Goal: Task Accomplishment & Management: Complete application form

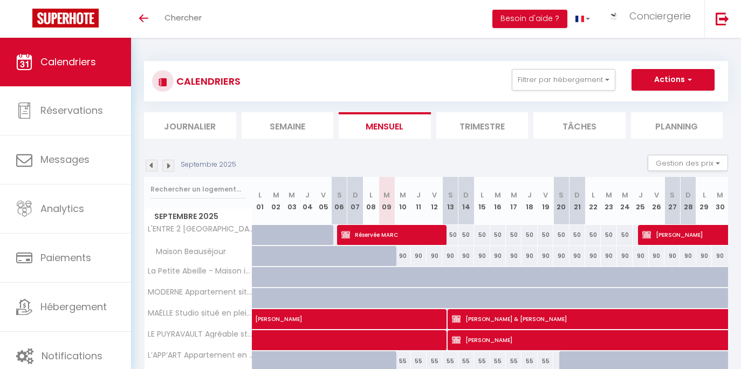
click at [292, 125] on li "Semaine" at bounding box center [288, 125] width 92 height 26
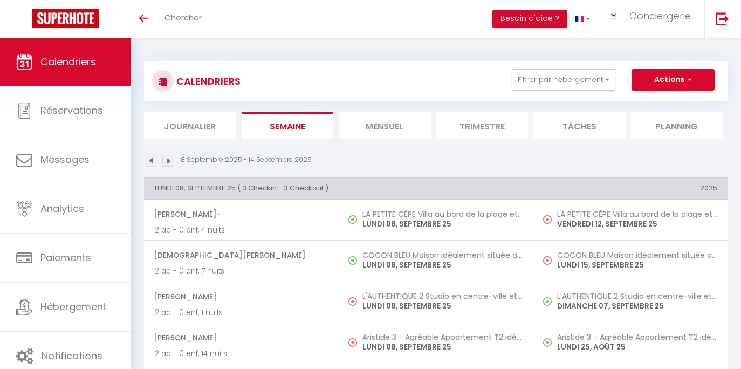
click at [363, 127] on li "Mensuel" at bounding box center [385, 125] width 92 height 26
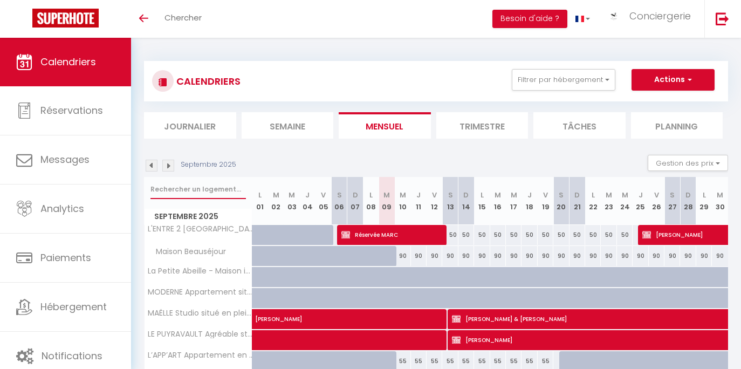
click at [221, 191] on input "text" at bounding box center [197, 189] width 95 height 19
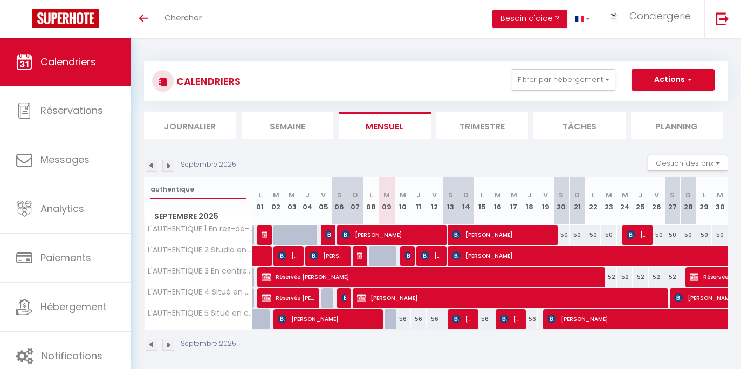
type input "authentique"
select select
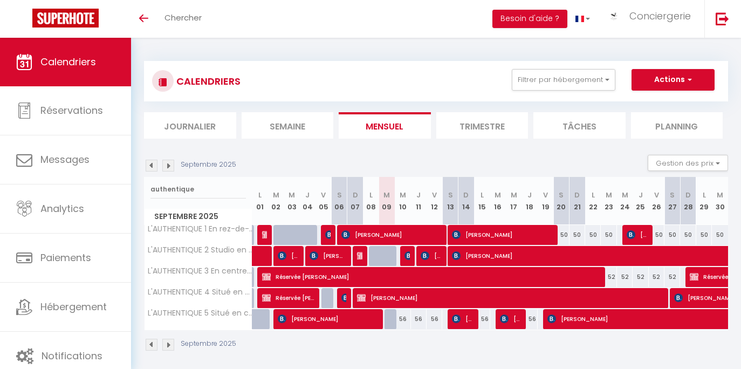
select select
drag, startPoint x: 221, startPoint y: 191, endPoint x: 419, endPoint y: 254, distance: 208.1
click at [419, 254] on div at bounding box center [424, 256] width 16 height 20
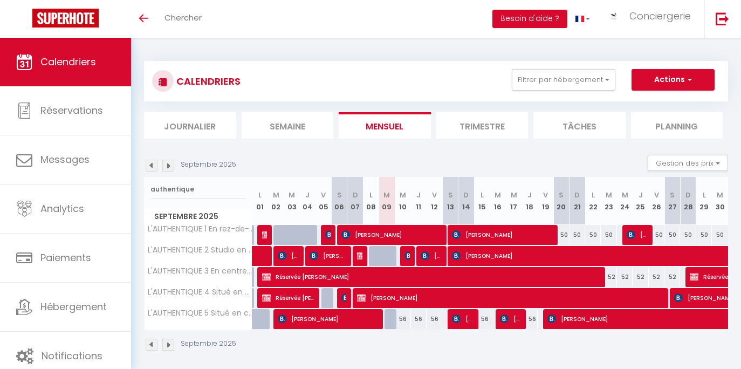
click at [427, 254] on img at bounding box center [425, 255] width 9 height 9
select select "OK"
select select "KO"
select select "0"
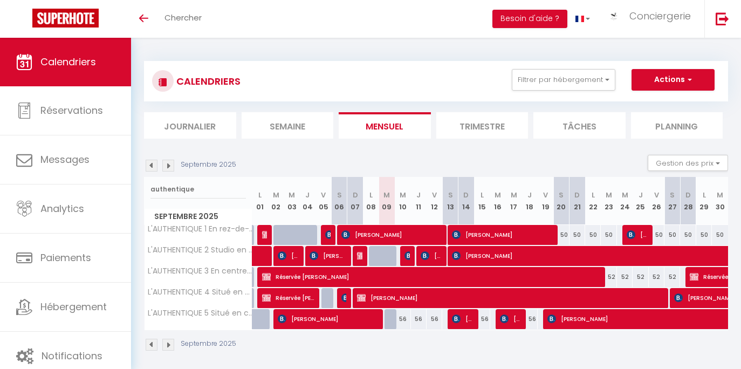
select select "1"
select select
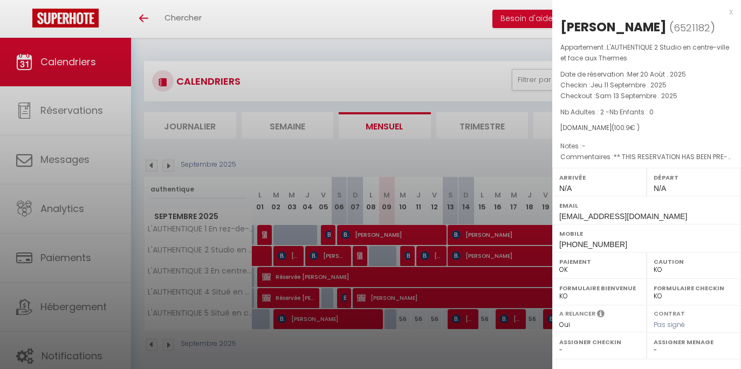
click at [427, 254] on div at bounding box center [370, 184] width 741 height 369
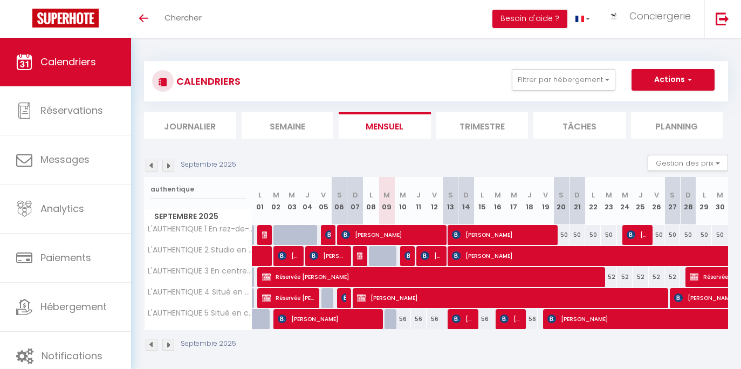
click at [410, 232] on span "[PERSON_NAME]" at bounding box center [390, 234] width 99 height 20
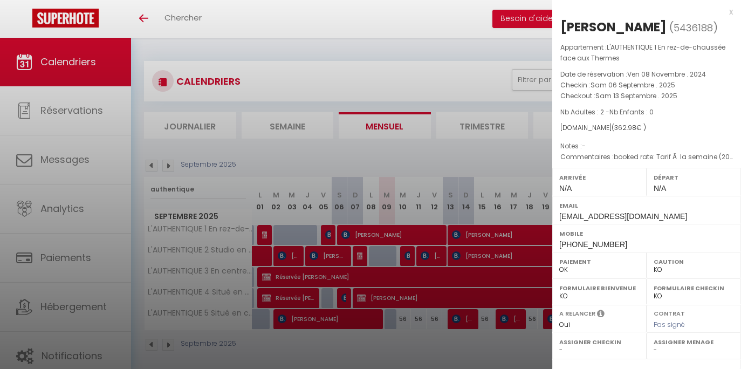
click at [410, 232] on div at bounding box center [370, 184] width 741 height 369
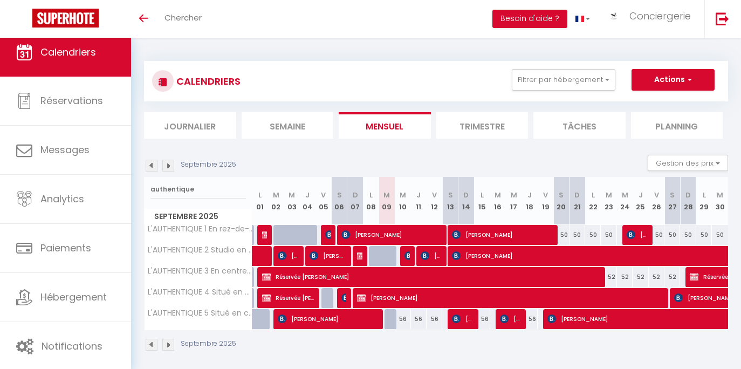
click at [433, 256] on span "[PERSON_NAME]" at bounding box center [431, 255] width 21 height 20
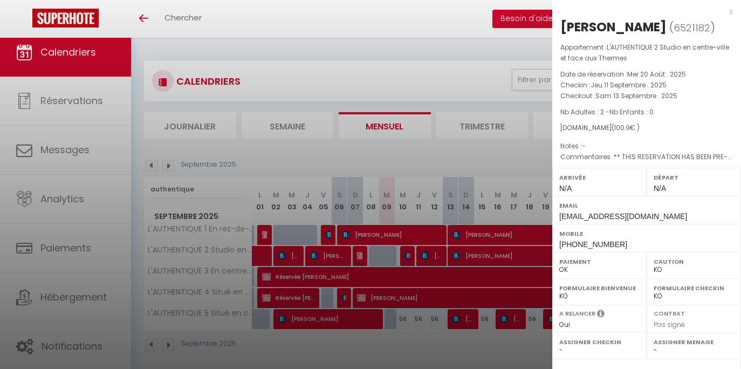
click at [409, 249] on div at bounding box center [370, 184] width 741 height 369
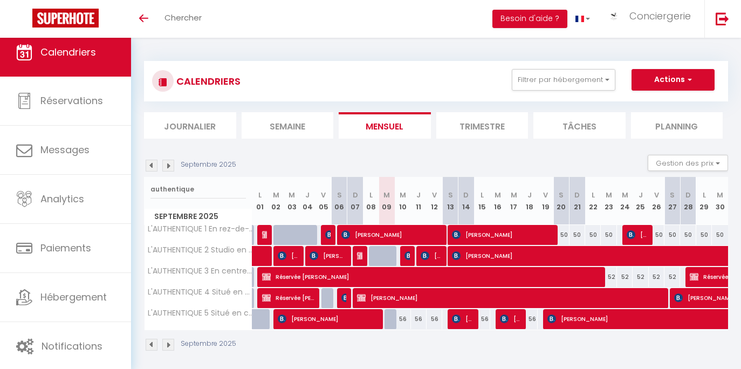
click at [435, 255] on span "[PERSON_NAME]" at bounding box center [431, 255] width 21 height 20
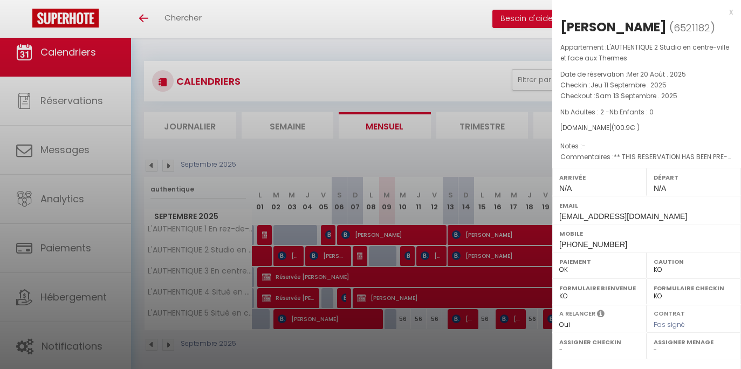
click at [275, 155] on div at bounding box center [370, 184] width 741 height 369
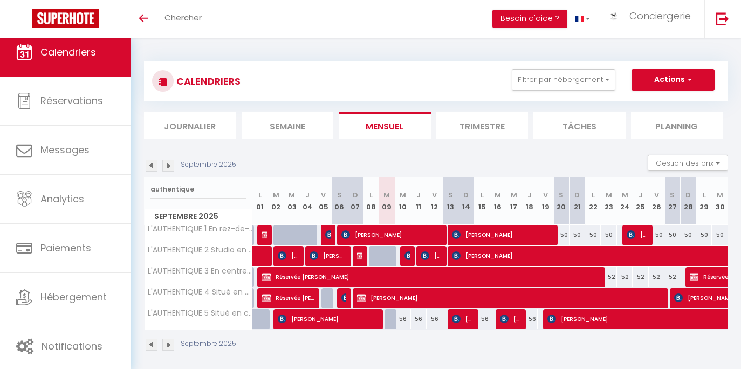
click at [429, 251] on img at bounding box center [425, 255] width 9 height 9
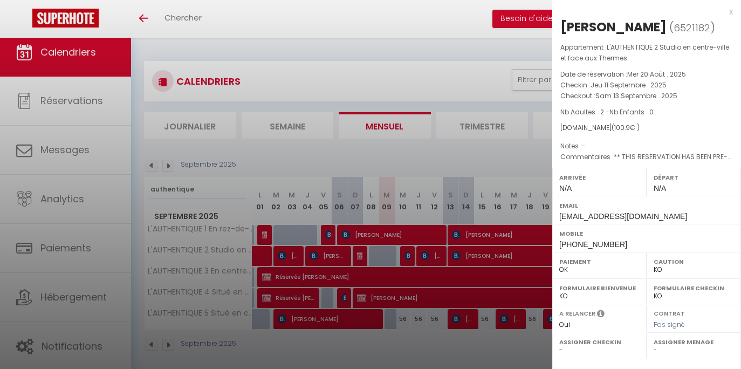
click at [225, 201] on div at bounding box center [370, 184] width 741 height 369
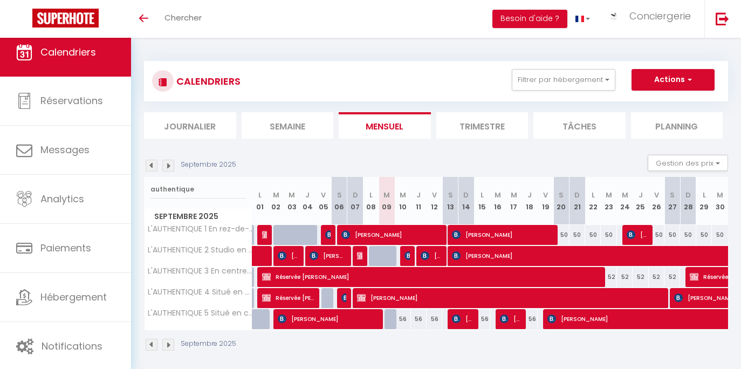
click at [422, 279] on span "Réservée [PERSON_NAME]" at bounding box center [429, 276] width 334 height 20
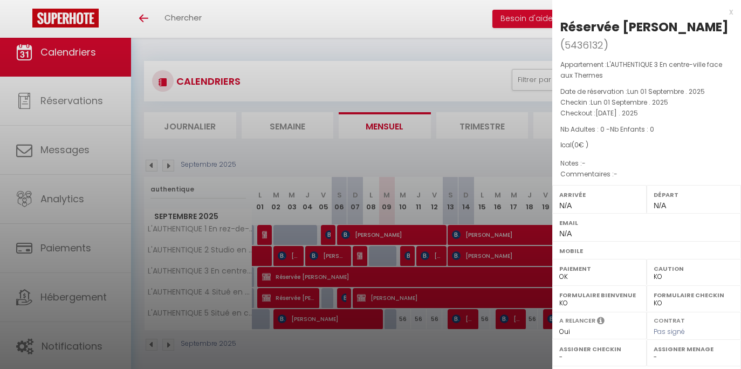
click at [341, 259] on div at bounding box center [370, 184] width 741 height 369
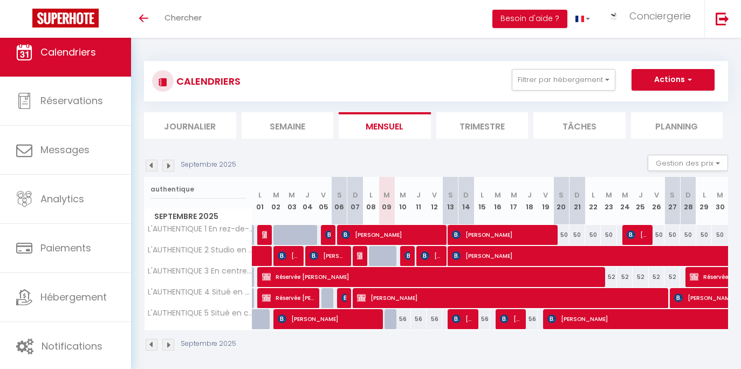
click at [429, 270] on span "Réservée [PERSON_NAME]" at bounding box center [429, 276] width 334 height 20
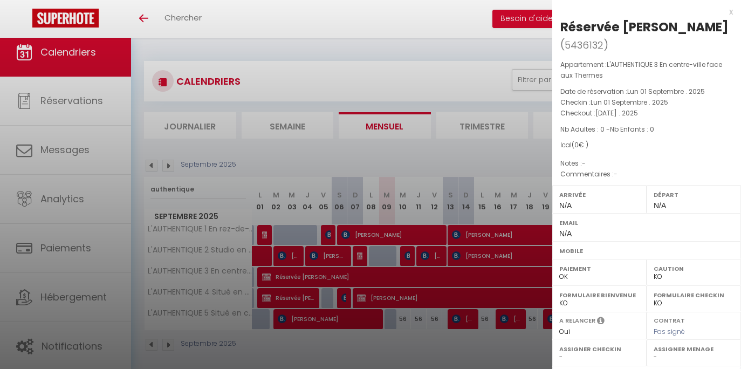
click at [291, 160] on div at bounding box center [370, 184] width 741 height 369
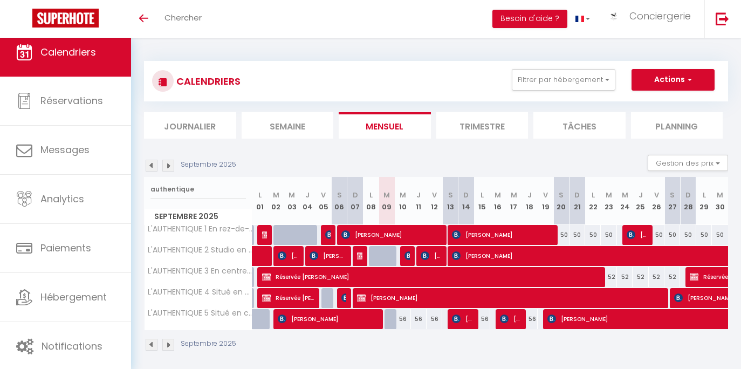
click at [276, 122] on li "Semaine" at bounding box center [288, 125] width 92 height 26
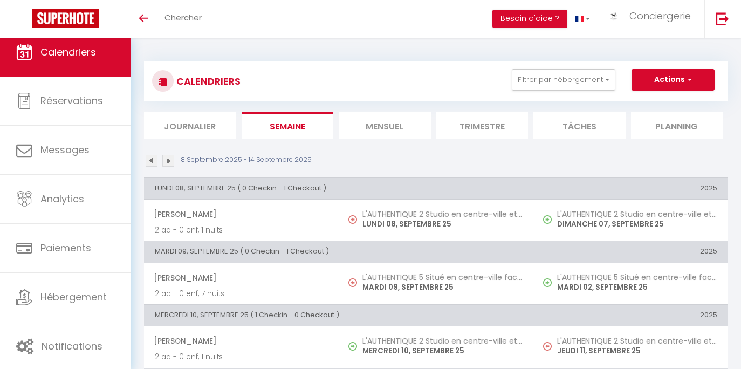
click at [199, 15] on span "Chercher" at bounding box center [183, 17] width 37 height 11
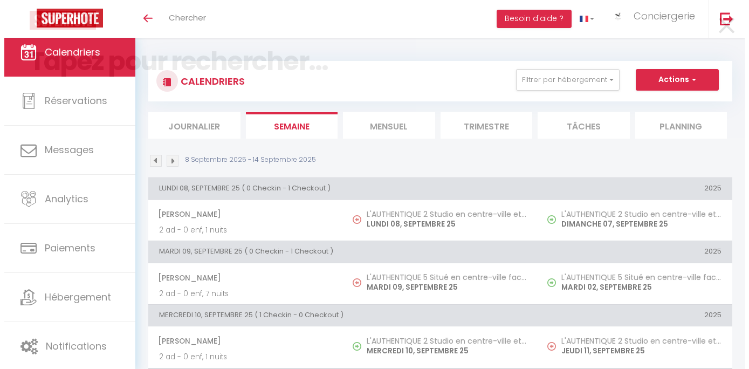
scroll to position [390, 0]
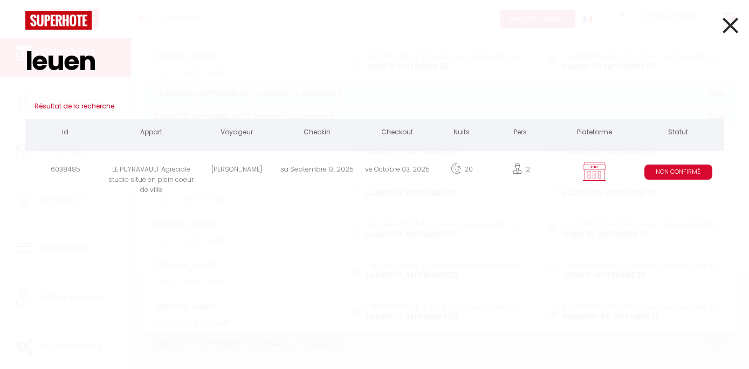
type input "leuen"
click at [274, 170] on div "[PERSON_NAME]" at bounding box center [236, 171] width 80 height 35
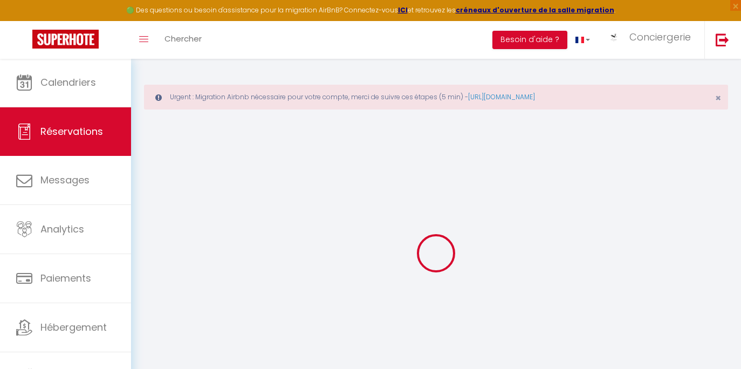
select select
type input "[PERSON_NAME]"
type input "[PERSON_NAME][EMAIL_ADDRESS][PERSON_NAME][DOMAIN_NAME]"
type input "0647570288"
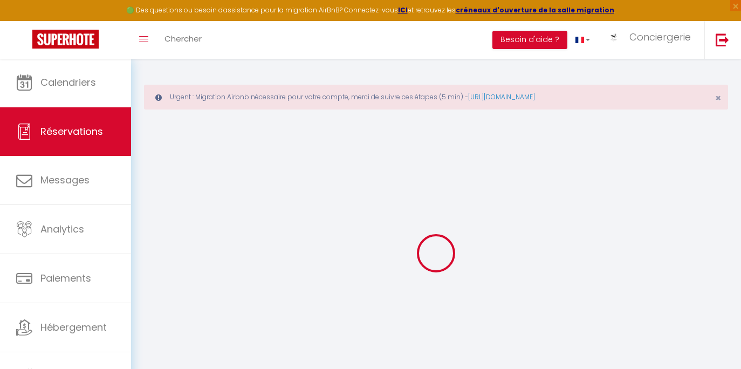
type input "19000"
type input "[STREET_ADDRESS]"
type input "TULLE"
select select "FR"
select select "37782"
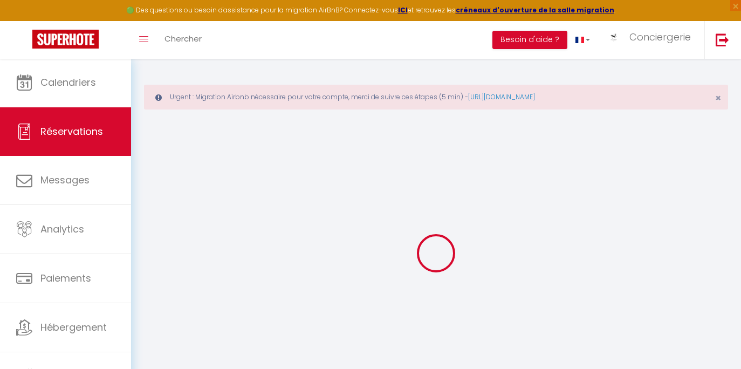
select select "2"
type input "[DATE]"
select select
type input "Ven 03 Octobre 2025"
select select
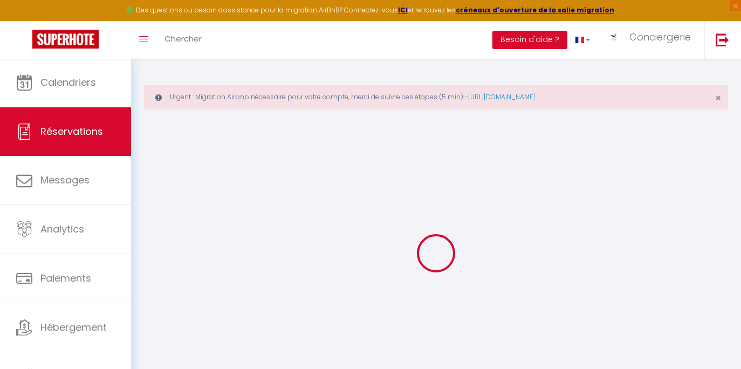
type input "2"
select select "10"
select select
type input "750"
checkbox input "false"
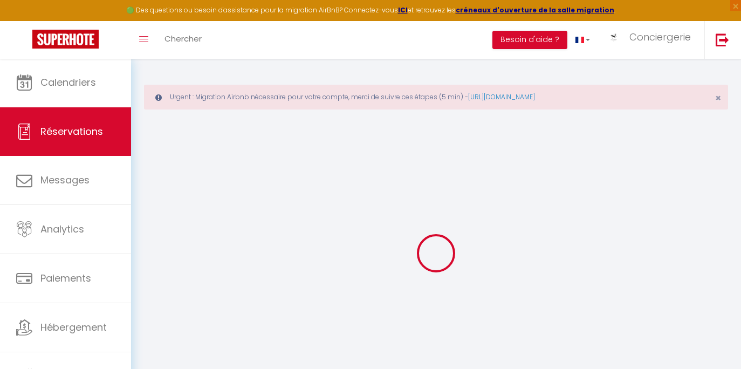
type input "836.9"
type input "47"
type input "0"
select select
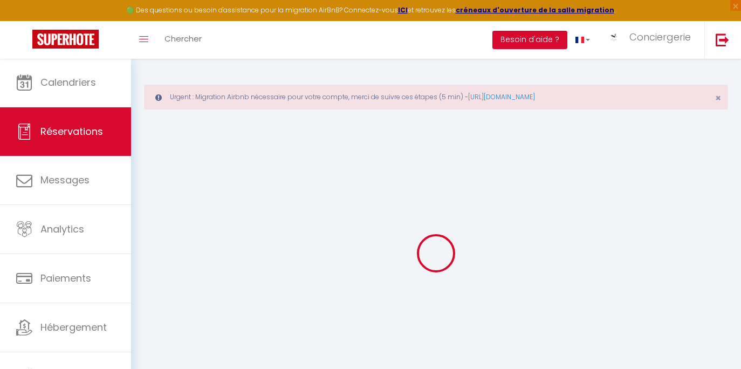
select select
select select "14"
checkbox input "false"
select select
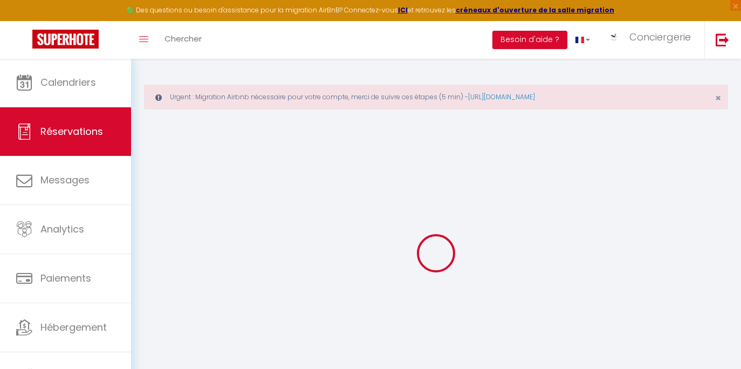
checkbox input "false"
select select
checkbox input "false"
type textarea "Acompte par chèque : 225€"
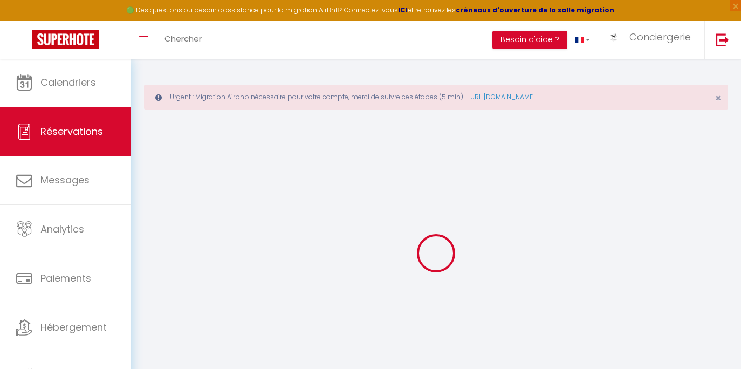
type input "47"
type input "39.9"
select select
checkbox input "false"
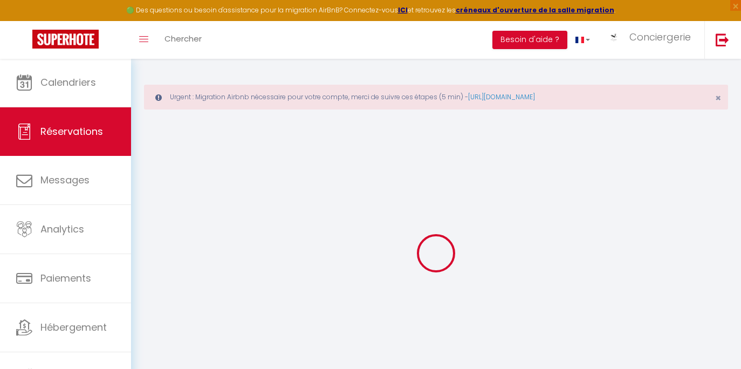
select select
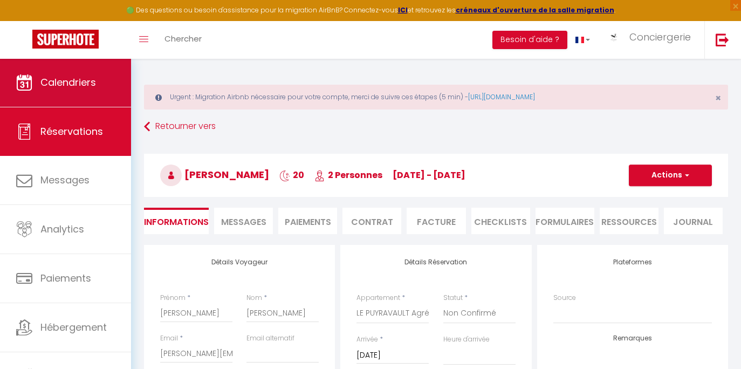
click at [92, 86] on span "Calendriers" at bounding box center [68, 82] width 56 height 13
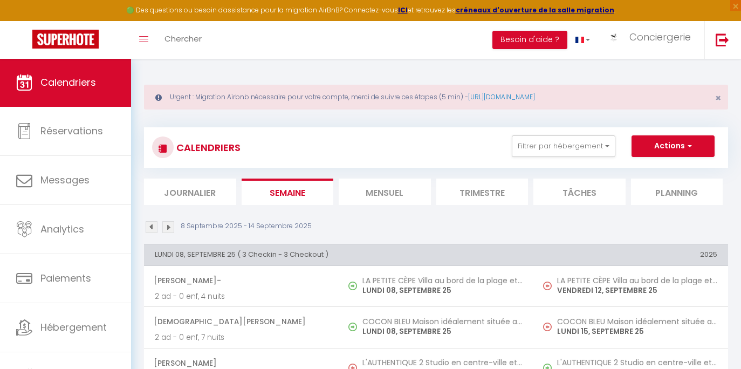
click at [665, 153] on button "Actions" at bounding box center [673, 146] width 83 height 22
click at [661, 169] on link "Nouvelle réservation" at bounding box center [662, 171] width 94 height 16
select select
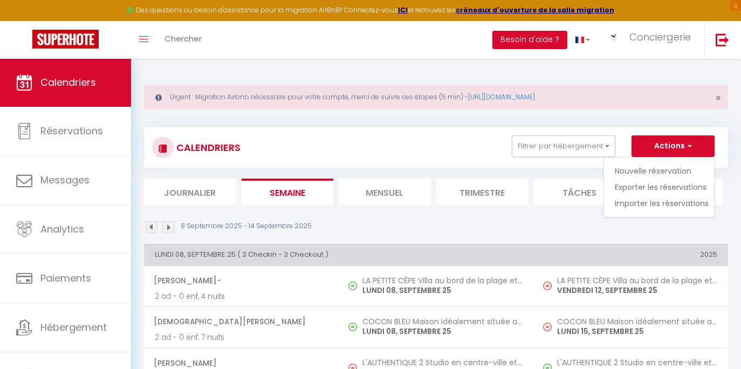
select select
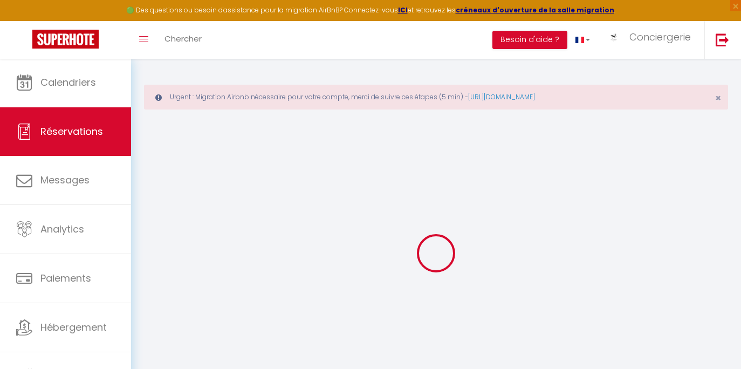
select select
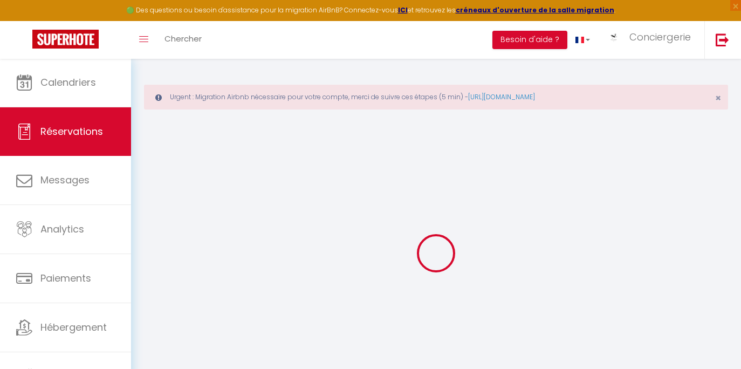
select select
checkbox input "false"
select select
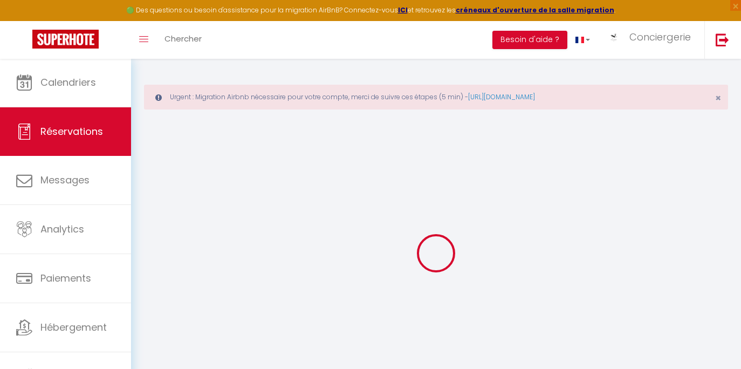
select select
checkbox input "false"
select select
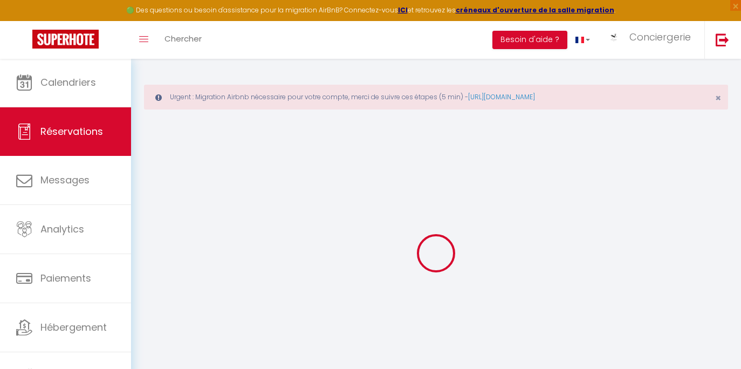
select select
checkbox input "false"
select select
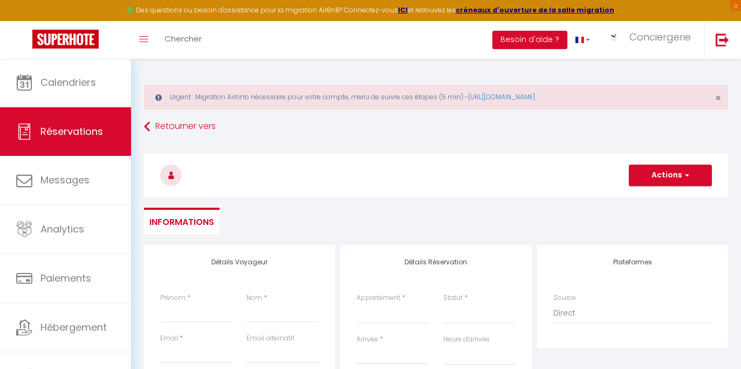
scroll to position [36, 0]
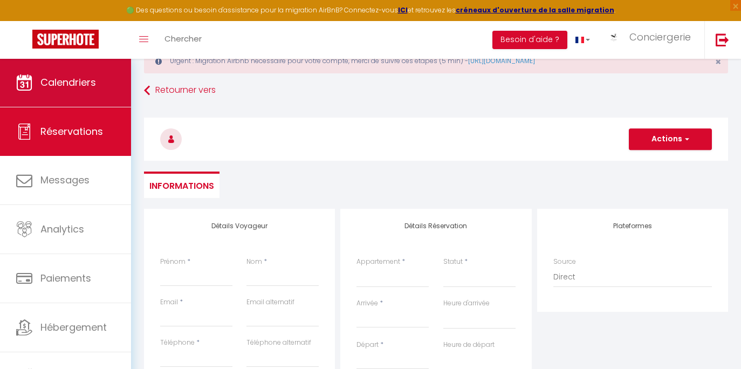
click at [92, 74] on link "Calendriers" at bounding box center [65, 82] width 131 height 49
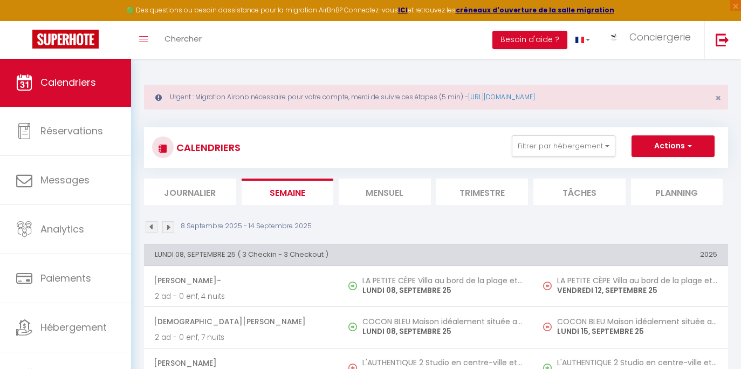
click at [366, 193] on li "Mensuel" at bounding box center [385, 192] width 92 height 26
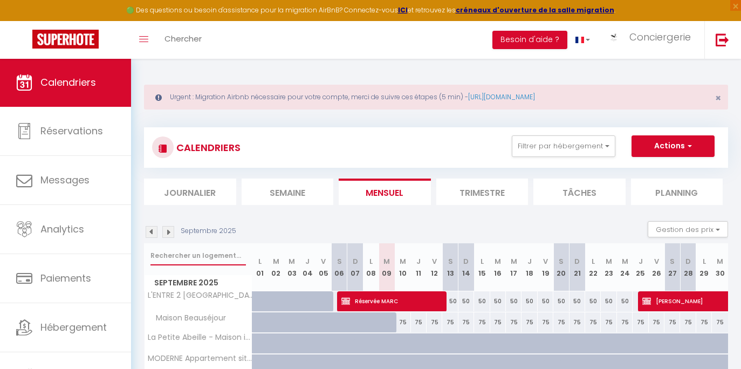
click at [211, 254] on input "text" at bounding box center [197, 255] width 95 height 19
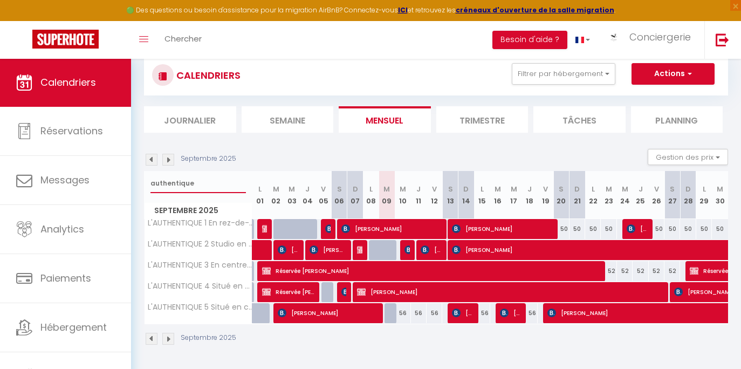
scroll to position [71, 0]
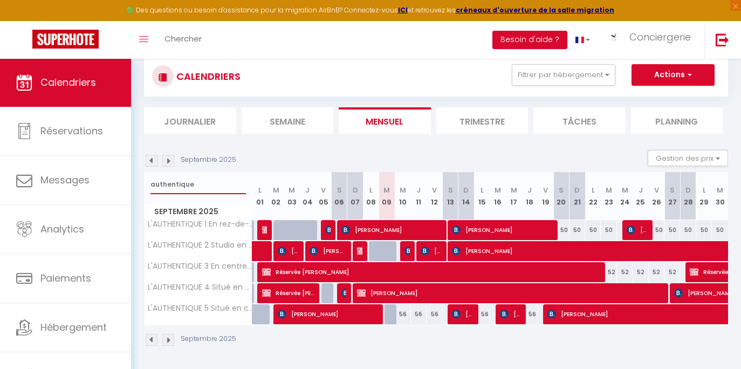
type input "authentique"
click at [435, 313] on div "56" at bounding box center [435, 314] width 16 height 20
type input "56"
type input "Ven 12 Septembre 2025"
type input "[DATE]"
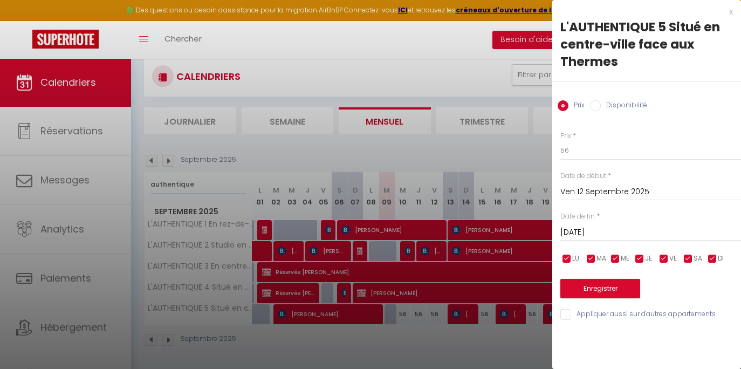
click at [435, 314] on div at bounding box center [370, 184] width 741 height 369
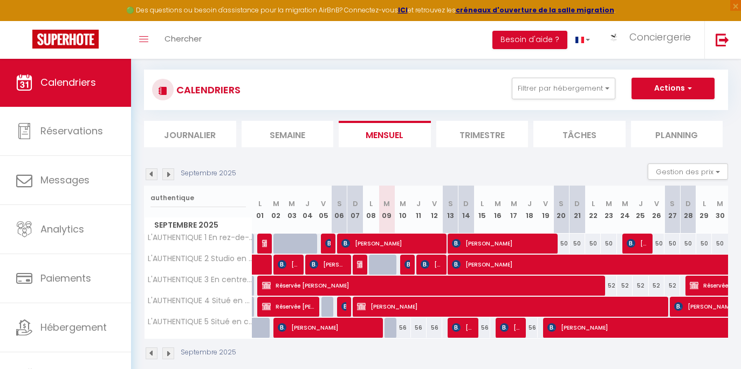
scroll to position [51, 0]
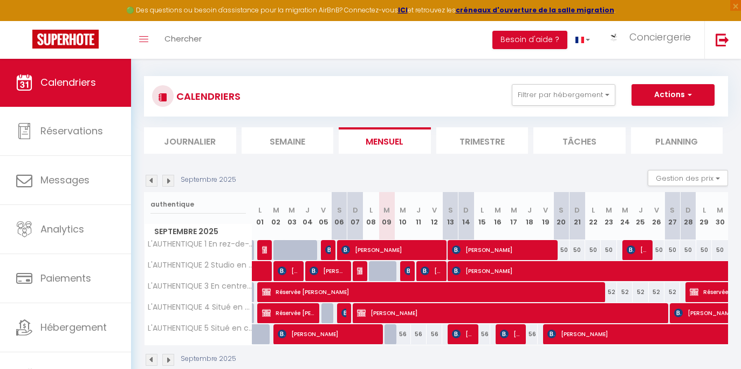
click at [681, 92] on button "Actions" at bounding box center [673, 95] width 83 height 22
click at [663, 118] on link "Nouvelle réservation" at bounding box center [662, 120] width 94 height 16
select select
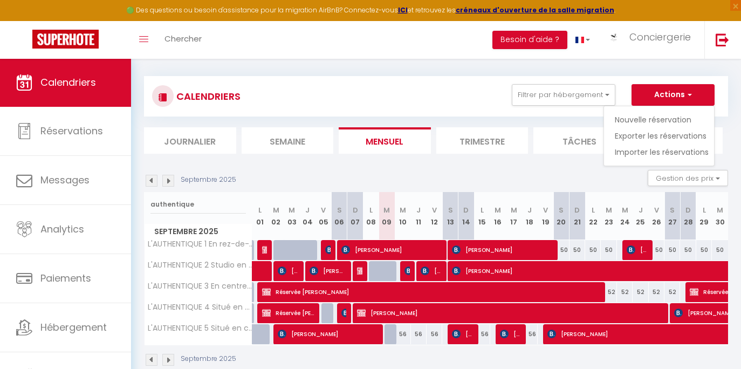
select select
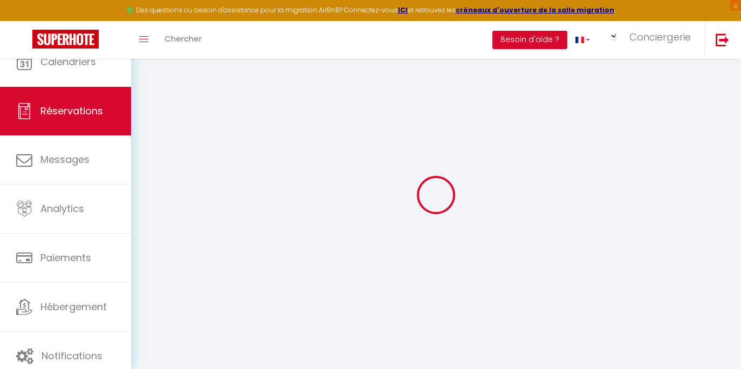
select select
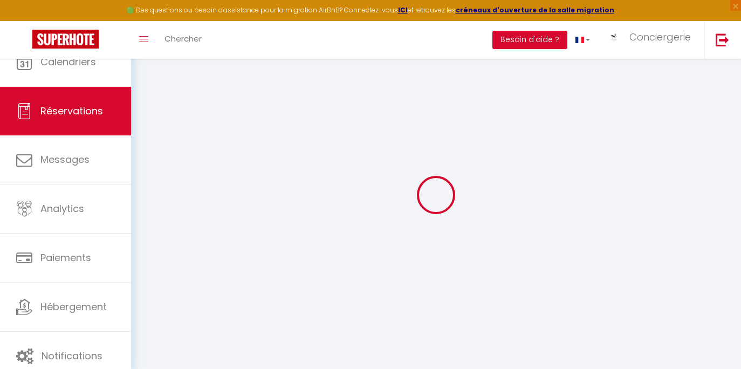
select select
checkbox input "false"
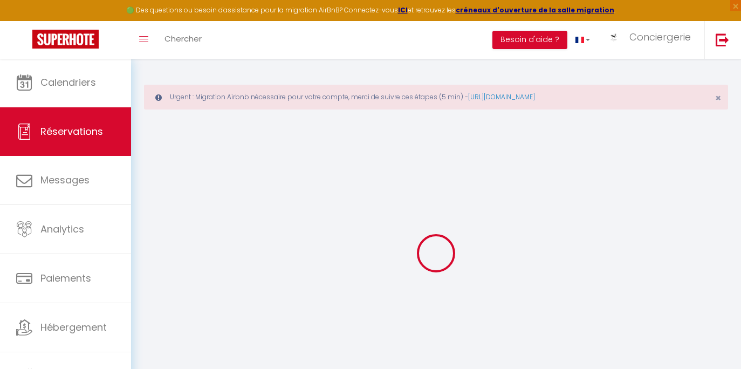
select select
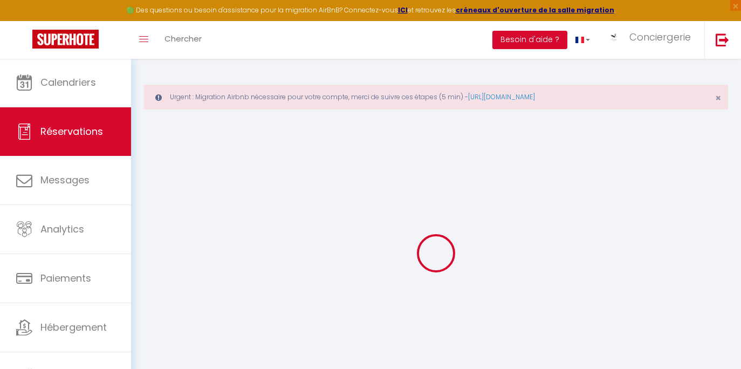
select select
checkbox input "false"
select select
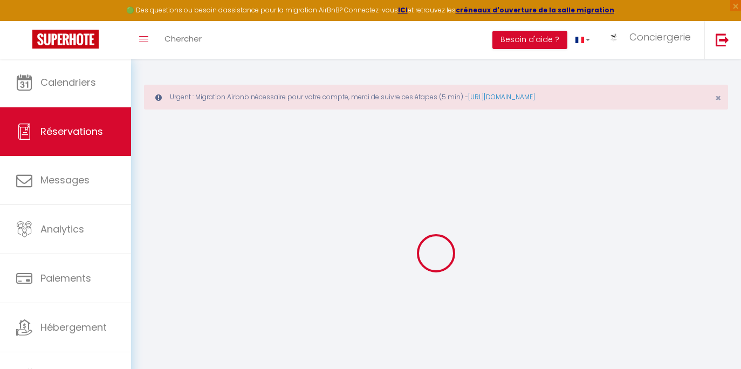
select select
checkbox input "false"
select select
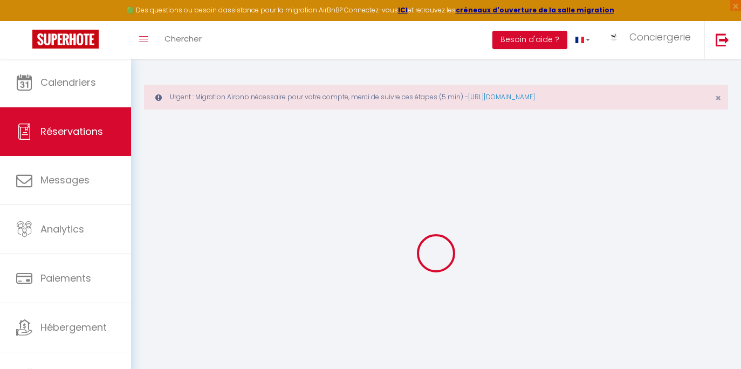
select select
checkbox input "false"
select select
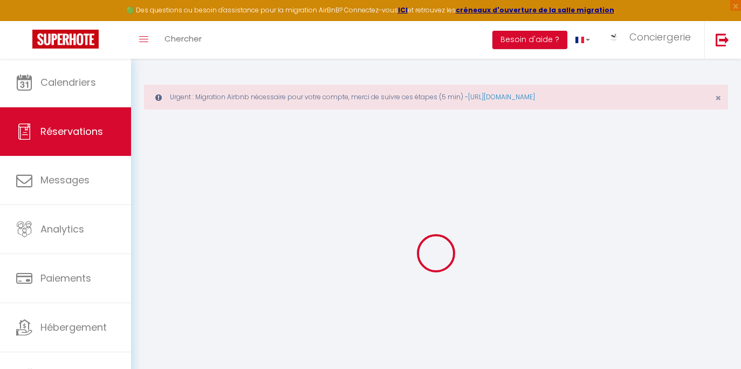
select select
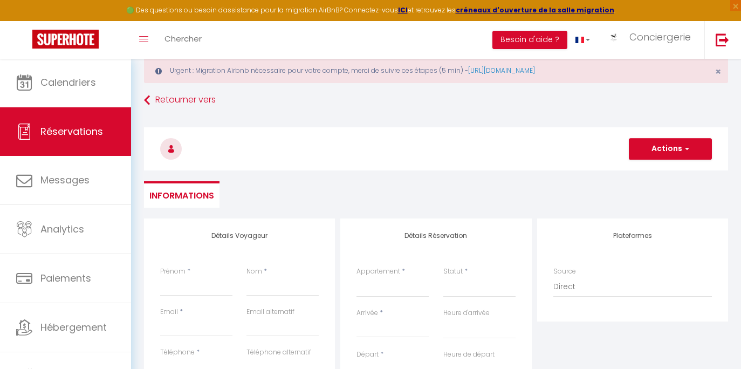
scroll to position [43, 0]
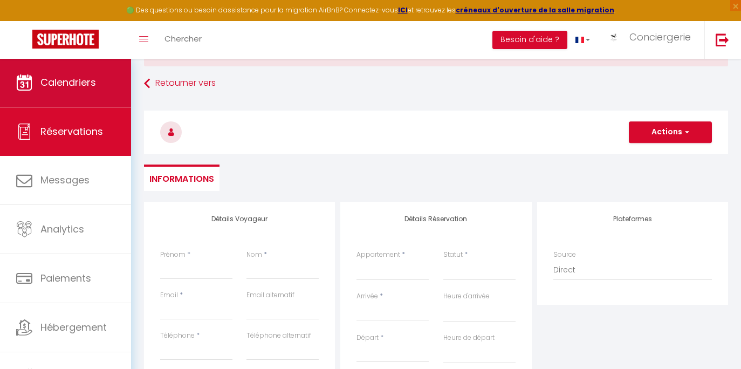
click at [111, 90] on link "Calendriers" at bounding box center [65, 82] width 131 height 49
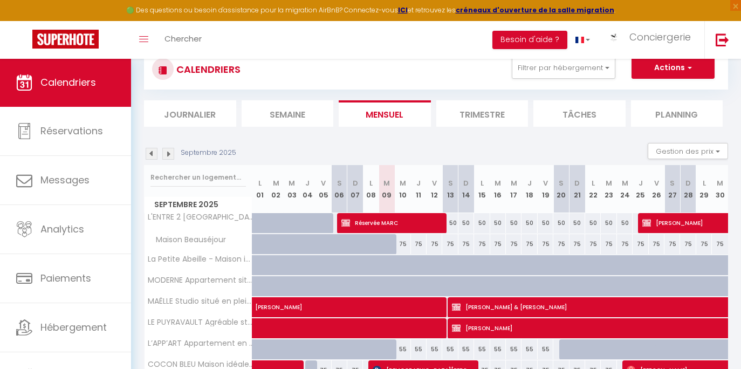
scroll to position [104, 0]
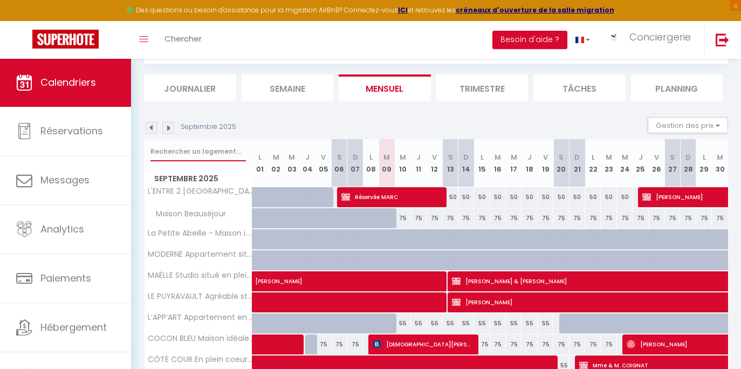
click at [230, 154] on input "text" at bounding box center [197, 151] width 95 height 19
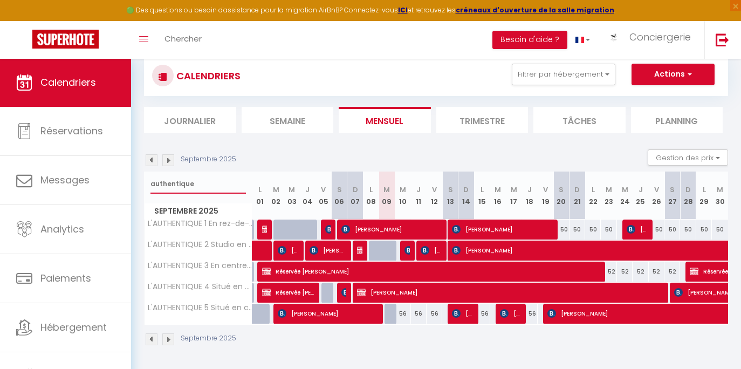
scroll to position [71, 0]
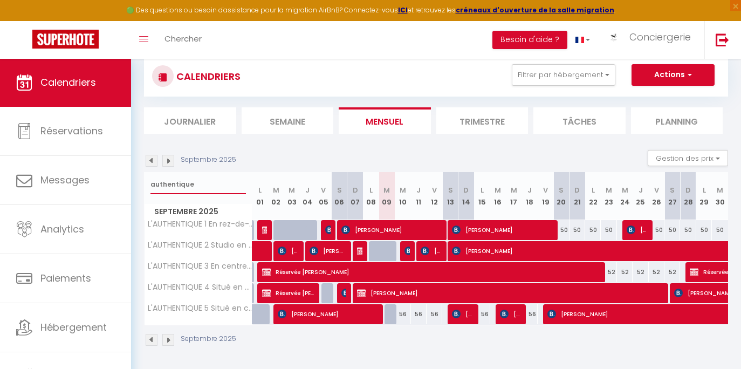
type input "authentique"
click at [678, 72] on button "Actions" at bounding box center [673, 75] width 83 height 22
click at [661, 100] on link "Nouvelle réservation" at bounding box center [662, 100] width 94 height 16
select select
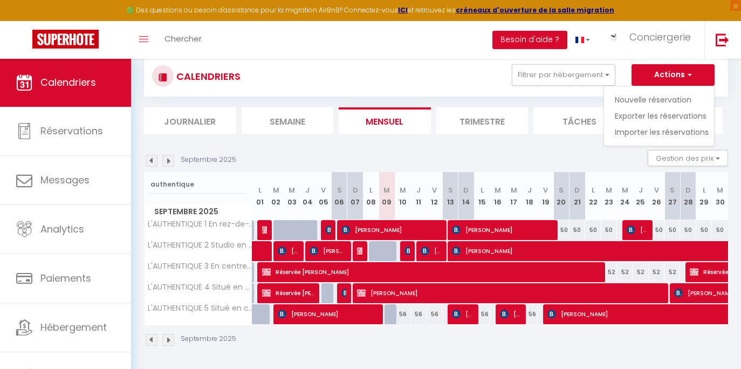
select select
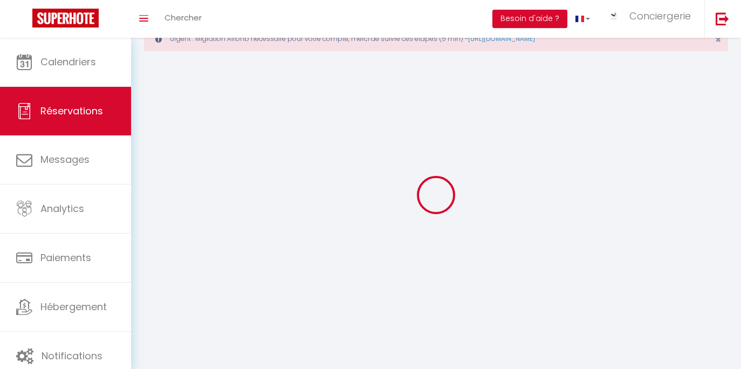
select select
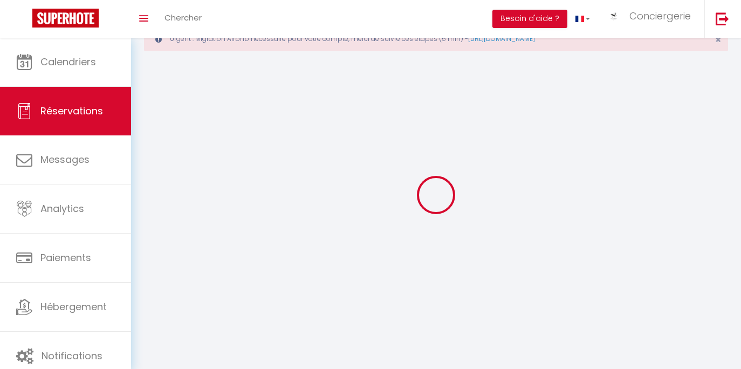
select select
checkbox input "false"
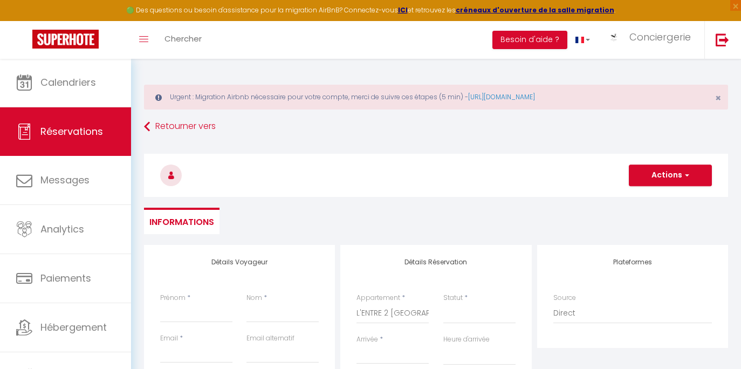
select select
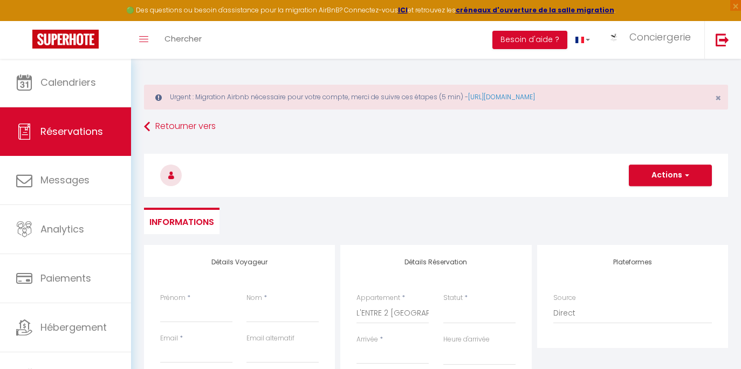
select select
checkbox input "false"
select select
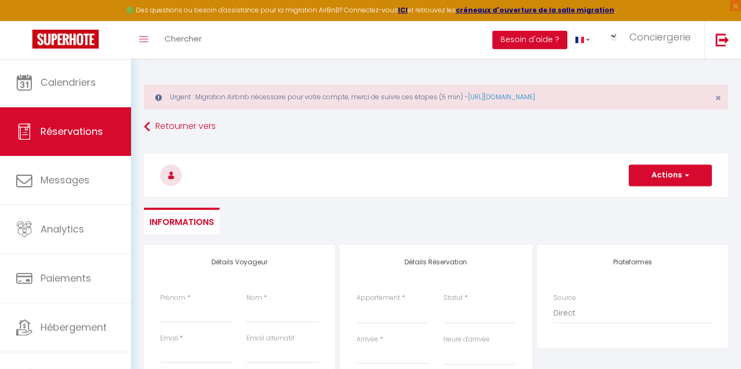
select select
checkbox input "false"
select select
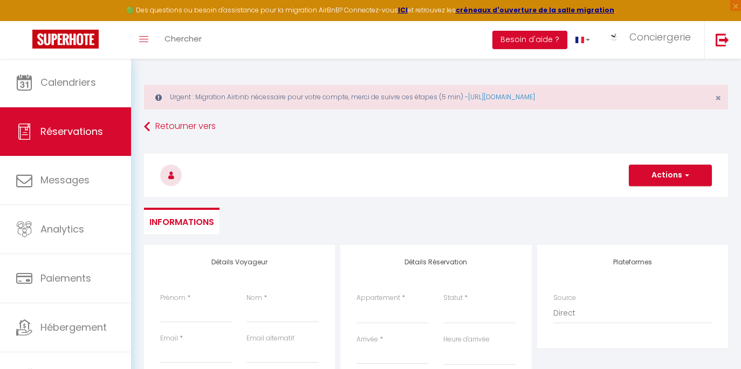
select select
checkbox input "false"
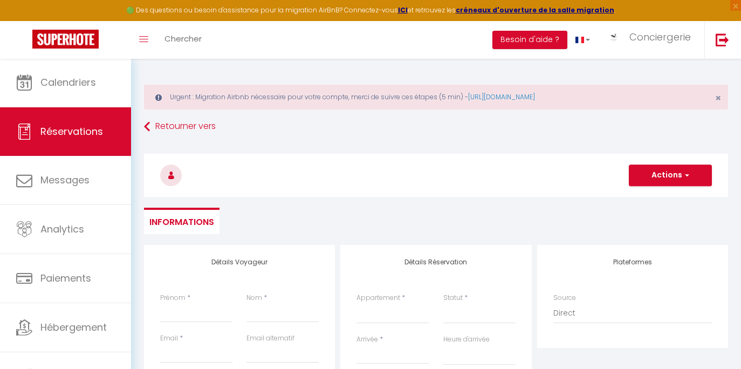
select select
select select "64478"
select select
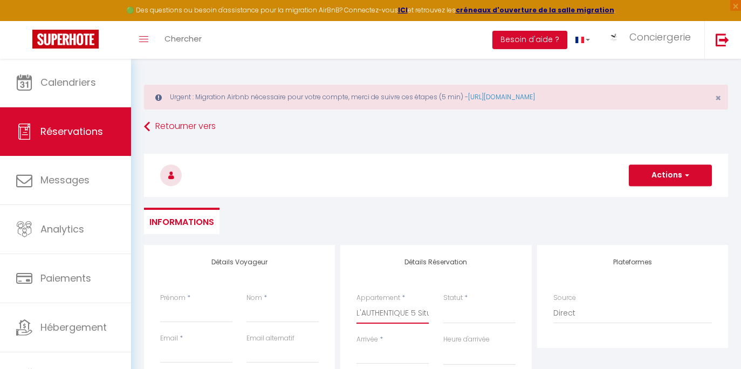
select select
checkbox input "false"
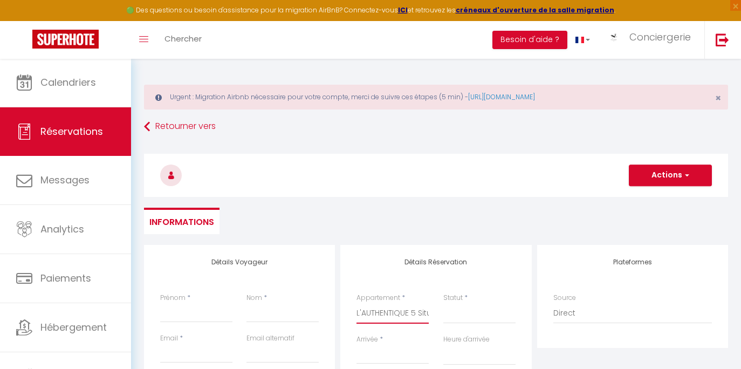
select select
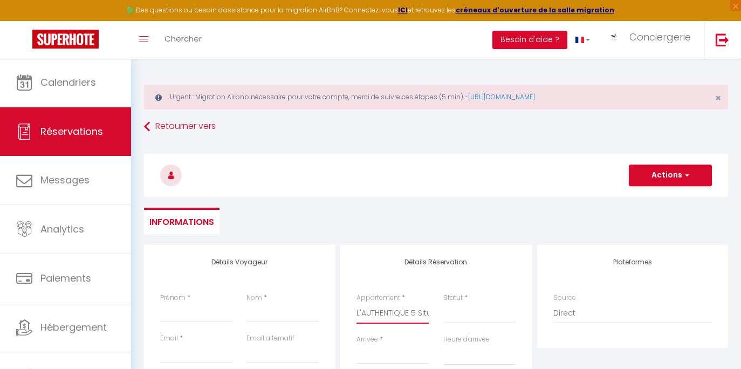
select select
checkbox input "false"
select select "1"
select select
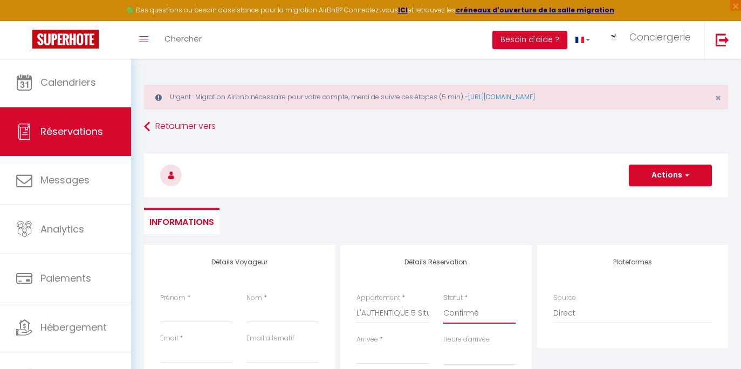
select select
checkbox input "false"
type input "A"
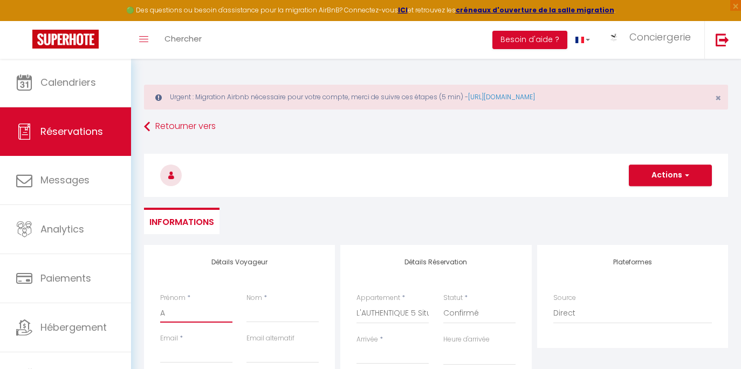
select select
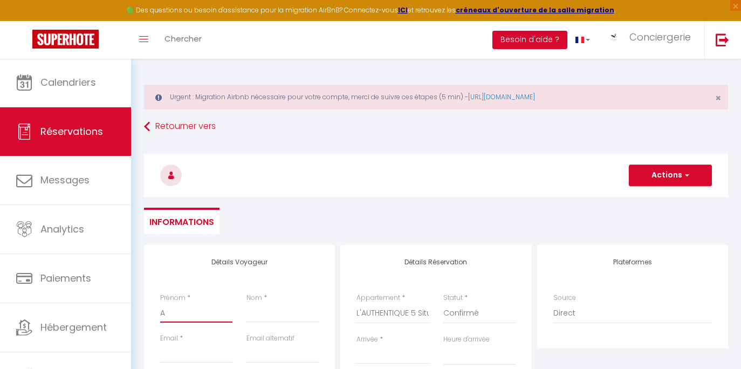
checkbox input "false"
type input "Al"
select select
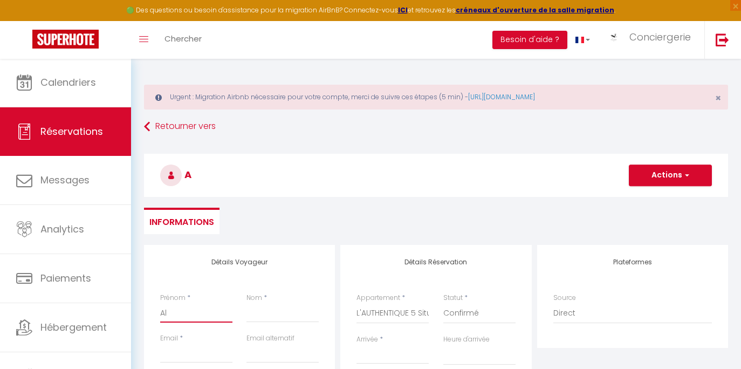
select select
checkbox input "false"
type input "Ala"
select select
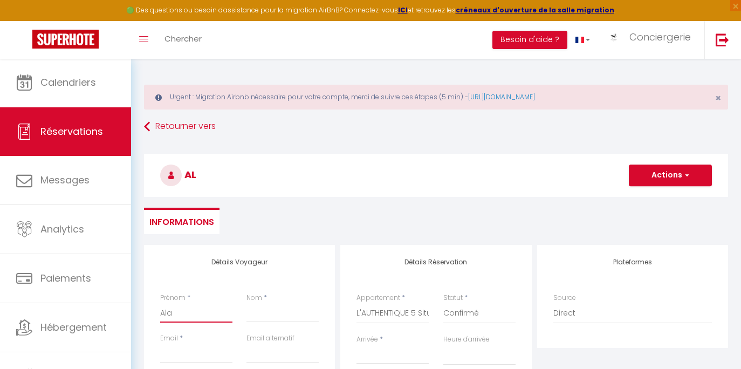
select select
checkbox input "false"
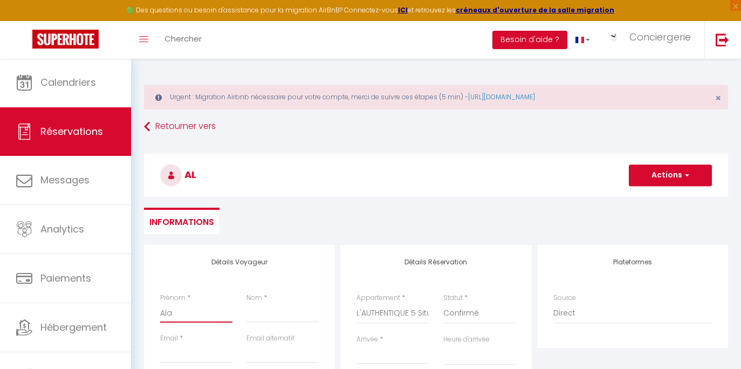
type input "Alai"
select select
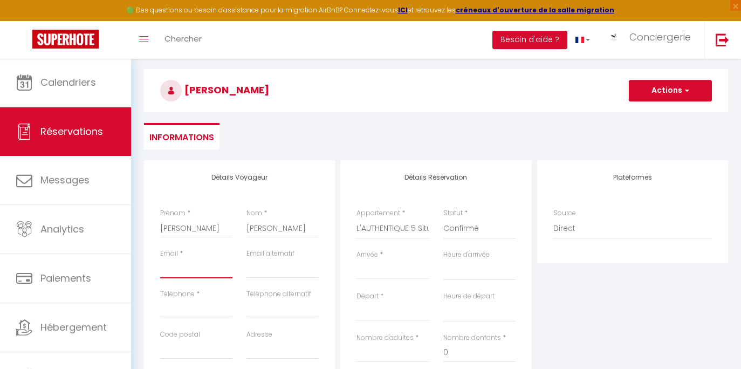
scroll to position [87, 0]
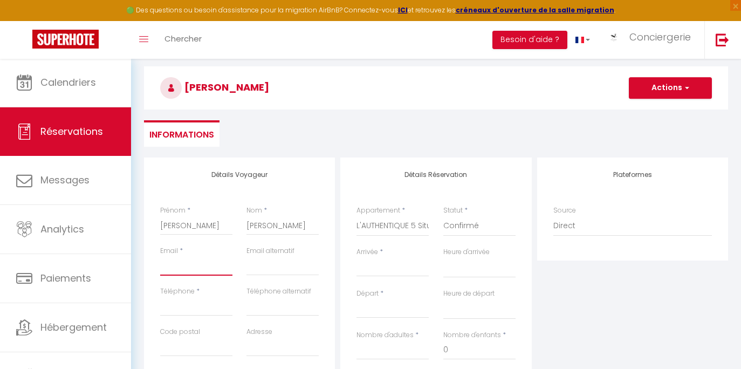
click at [200, 268] on input "Email client" at bounding box center [196, 265] width 72 height 19
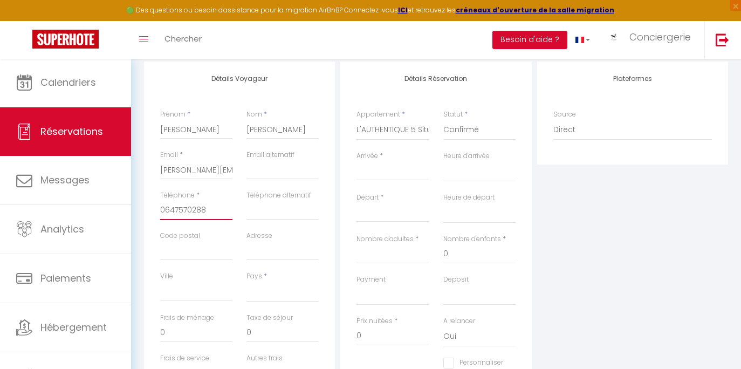
scroll to position [185, 0]
click at [388, 160] on div "< [DATE] > Dim Lun Mar Mer Jeu Ven Sam 1 2 3 4 5 6 7 8 9 10 11 12 13 14 15 16 1…" at bounding box center [393, 169] width 72 height 19
click at [382, 172] on input "Arrivée" at bounding box center [393, 170] width 72 height 14
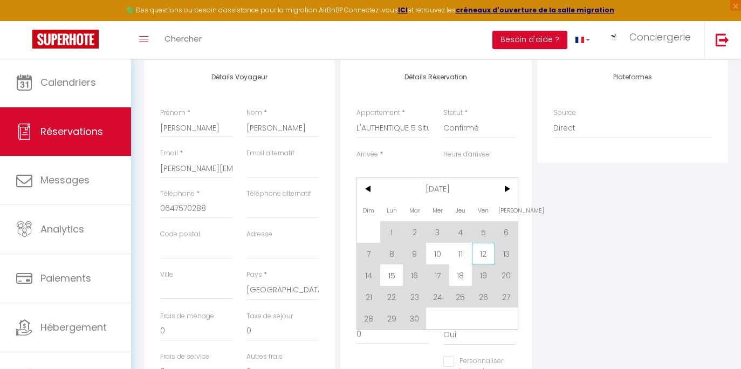
click at [481, 251] on span "12" at bounding box center [483, 254] width 23 height 22
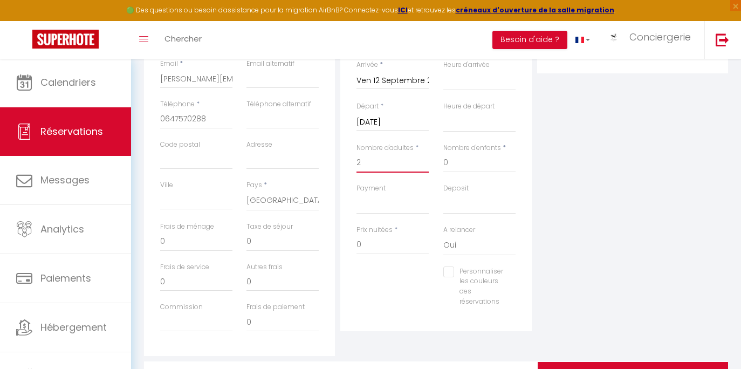
scroll to position [277, 0]
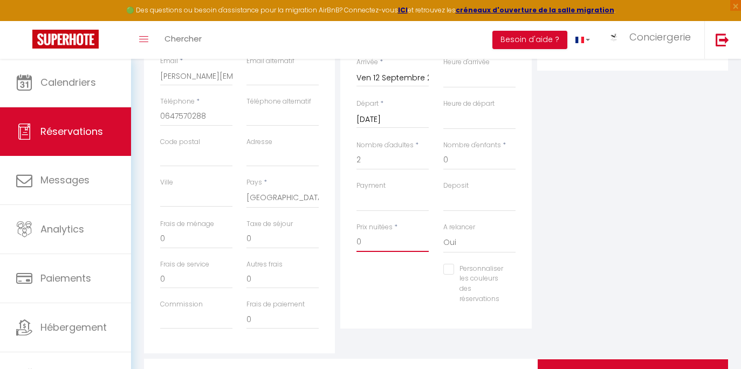
click at [394, 241] on input "0" at bounding box center [393, 241] width 72 height 19
click at [376, 312] on div "Détails Réservation Appartement * L'ENTRE 2 [GEOGRAPHIC_DATA] au calme avec par…" at bounding box center [435, 148] width 191 height 361
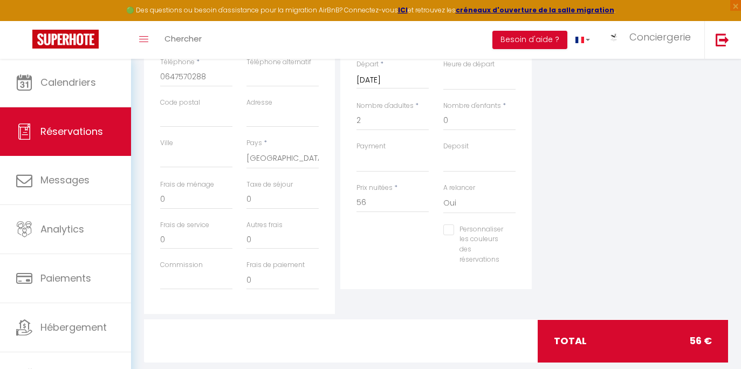
scroll to position [303, 0]
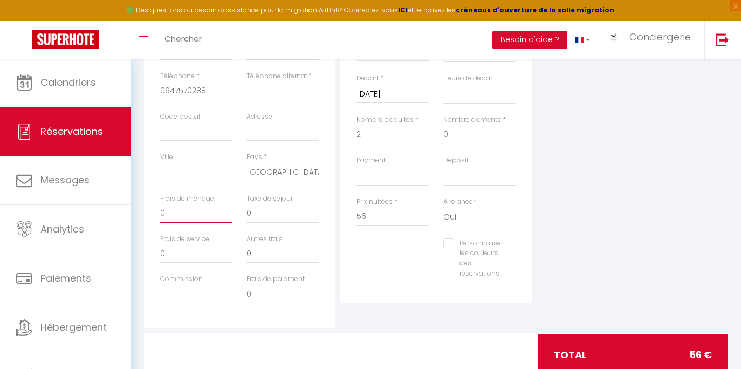
click at [216, 215] on input "0" at bounding box center [196, 213] width 72 height 19
click at [269, 213] on input "0" at bounding box center [283, 213] width 72 height 19
click at [374, 306] on div "Détails Réservation Appartement * L'ENTRE 2 [GEOGRAPHIC_DATA] au calme avec par…" at bounding box center [436, 135] width 196 height 386
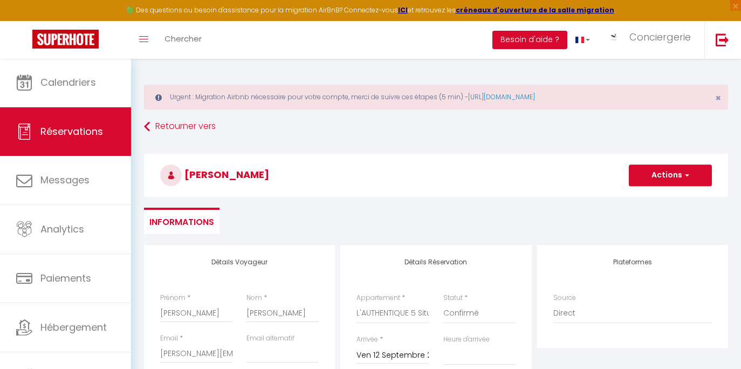
scroll to position [0, 0]
click at [683, 173] on span "button" at bounding box center [685, 175] width 6 height 10
click at [659, 197] on link "Enregistrer" at bounding box center [659, 199] width 85 height 14
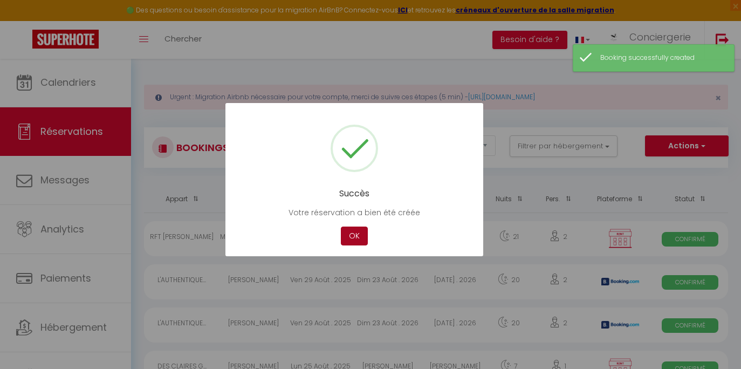
click at [351, 232] on button "OK" at bounding box center [354, 236] width 27 height 19
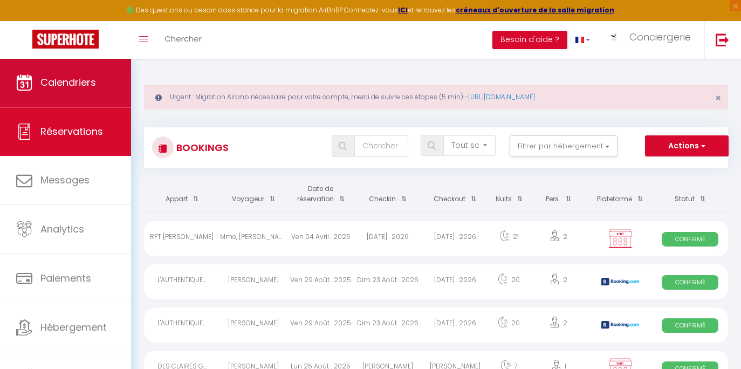
click at [74, 81] on span "Calendriers" at bounding box center [68, 82] width 56 height 13
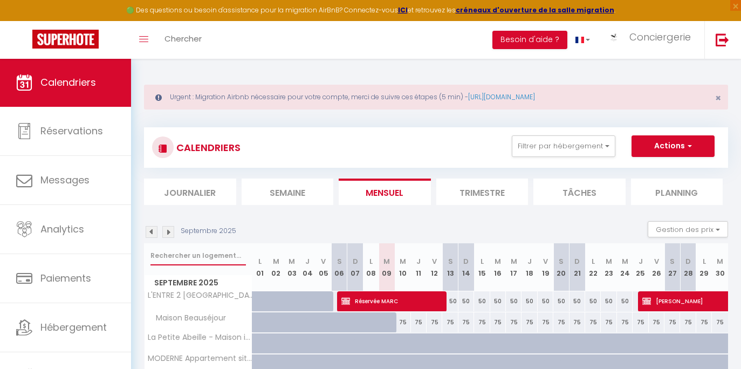
click at [201, 255] on input "text" at bounding box center [197, 255] width 95 height 19
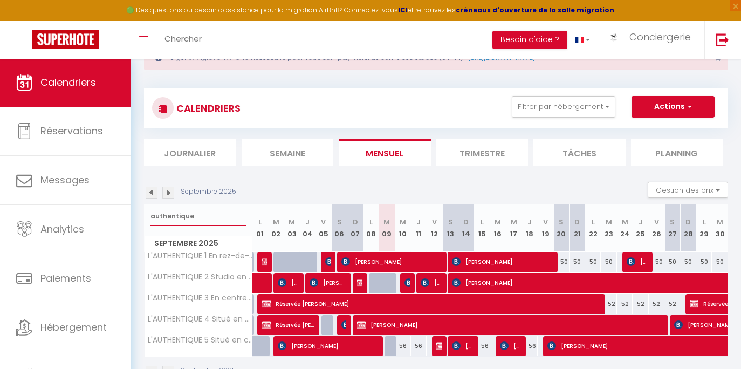
scroll to position [71, 0]
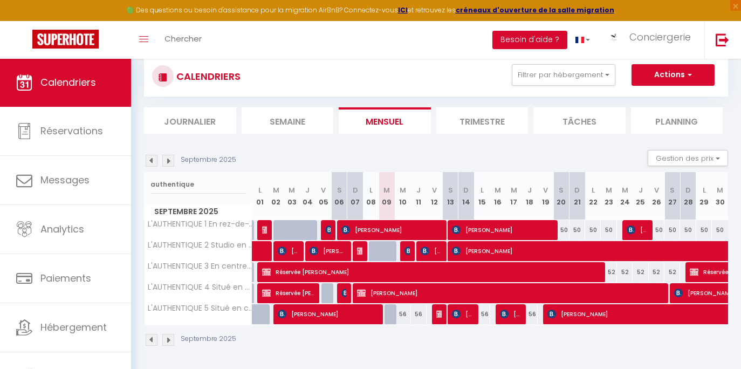
click at [408, 290] on span "[PERSON_NAME]" at bounding box center [508, 293] width 303 height 20
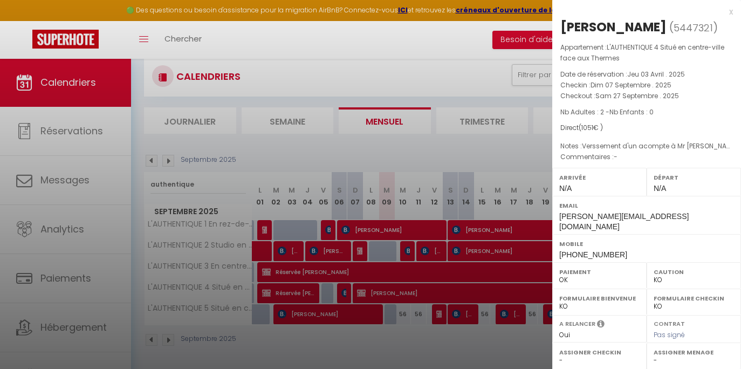
click at [408, 290] on div at bounding box center [370, 184] width 741 height 369
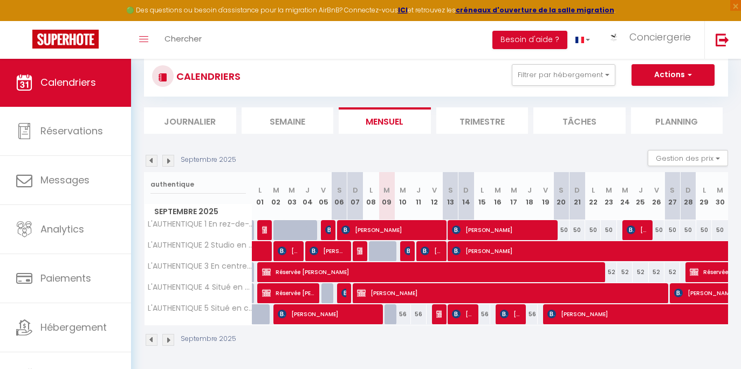
click at [295, 122] on li "Semaine" at bounding box center [288, 120] width 92 height 26
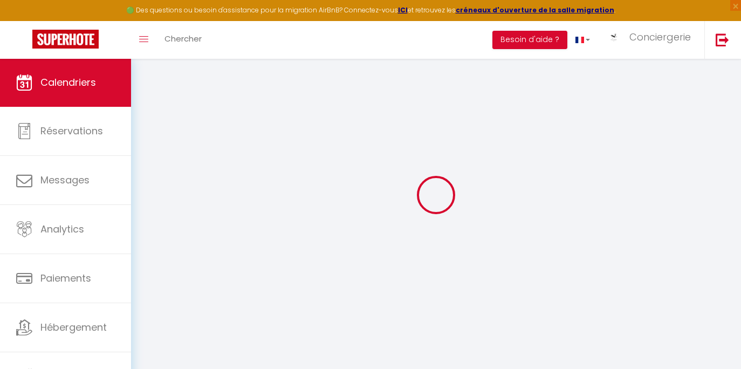
scroll to position [58, 0]
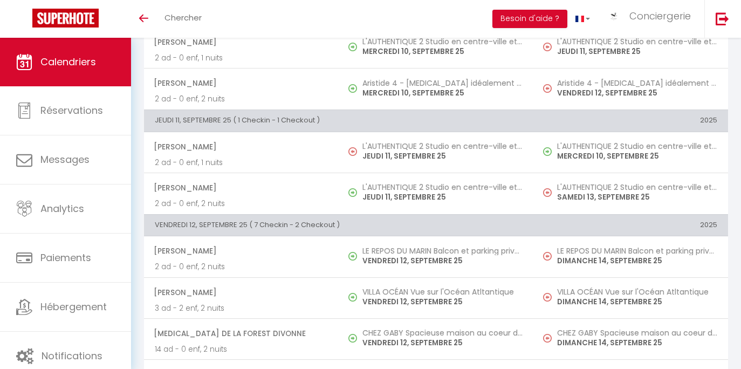
scroll to position [622, 0]
